Goal: Task Accomplishment & Management: Manage account settings

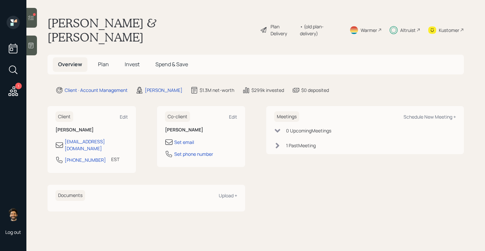
click at [30, 18] on icon at bounding box center [31, 18] width 7 height 7
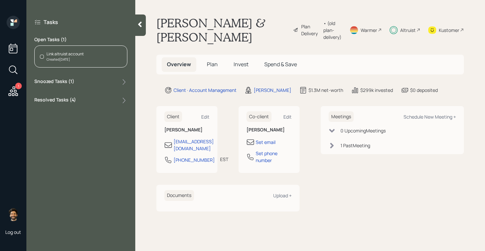
click at [83, 57] on div "Created Jul 31, 2025" at bounding box center [65, 59] width 37 height 5
click at [238, 63] on span "Invest" at bounding box center [241, 64] width 15 height 7
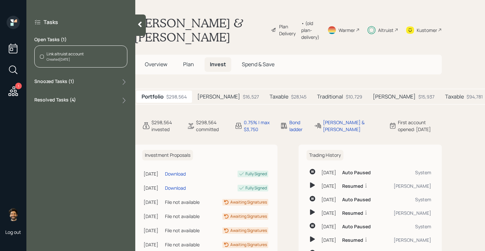
scroll to position [0, 10]
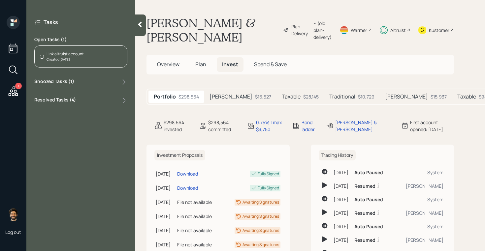
click at [66, 59] on div "Created Jul 31, 2025" at bounding box center [65, 59] width 37 height 5
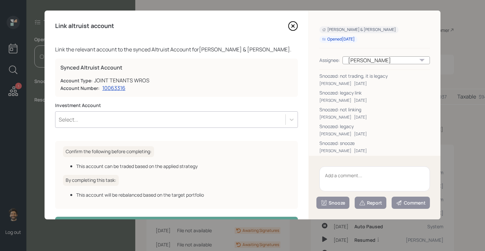
click at [340, 181] on textarea at bounding box center [374, 179] width 111 height 25
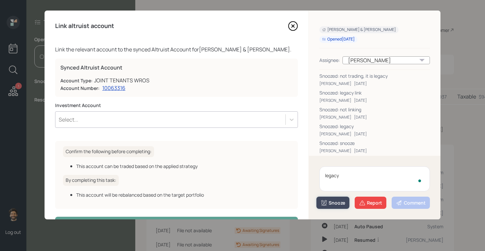
click at [335, 205] on div "Snooze" at bounding box center [333, 203] width 24 height 7
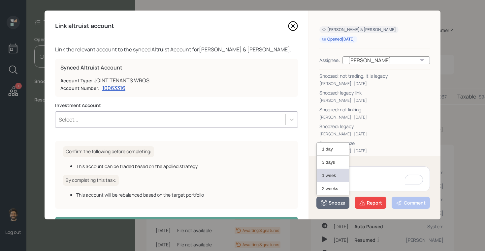
click at [326, 172] on button "1 week" at bounding box center [333, 175] width 32 height 13
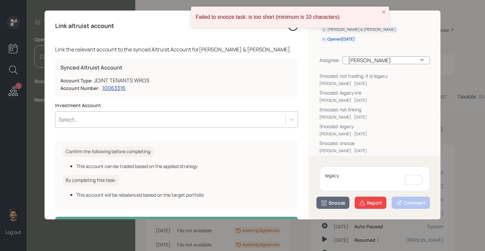
click at [344, 180] on textarea "legacy" at bounding box center [374, 179] width 111 height 25
type textarea "legacyyyyyyyyy"
click at [334, 205] on div "Snooze" at bounding box center [333, 203] width 24 height 7
click at [325, 174] on button "1 week" at bounding box center [333, 175] width 32 height 13
